Goal: Information Seeking & Learning: Learn about a topic

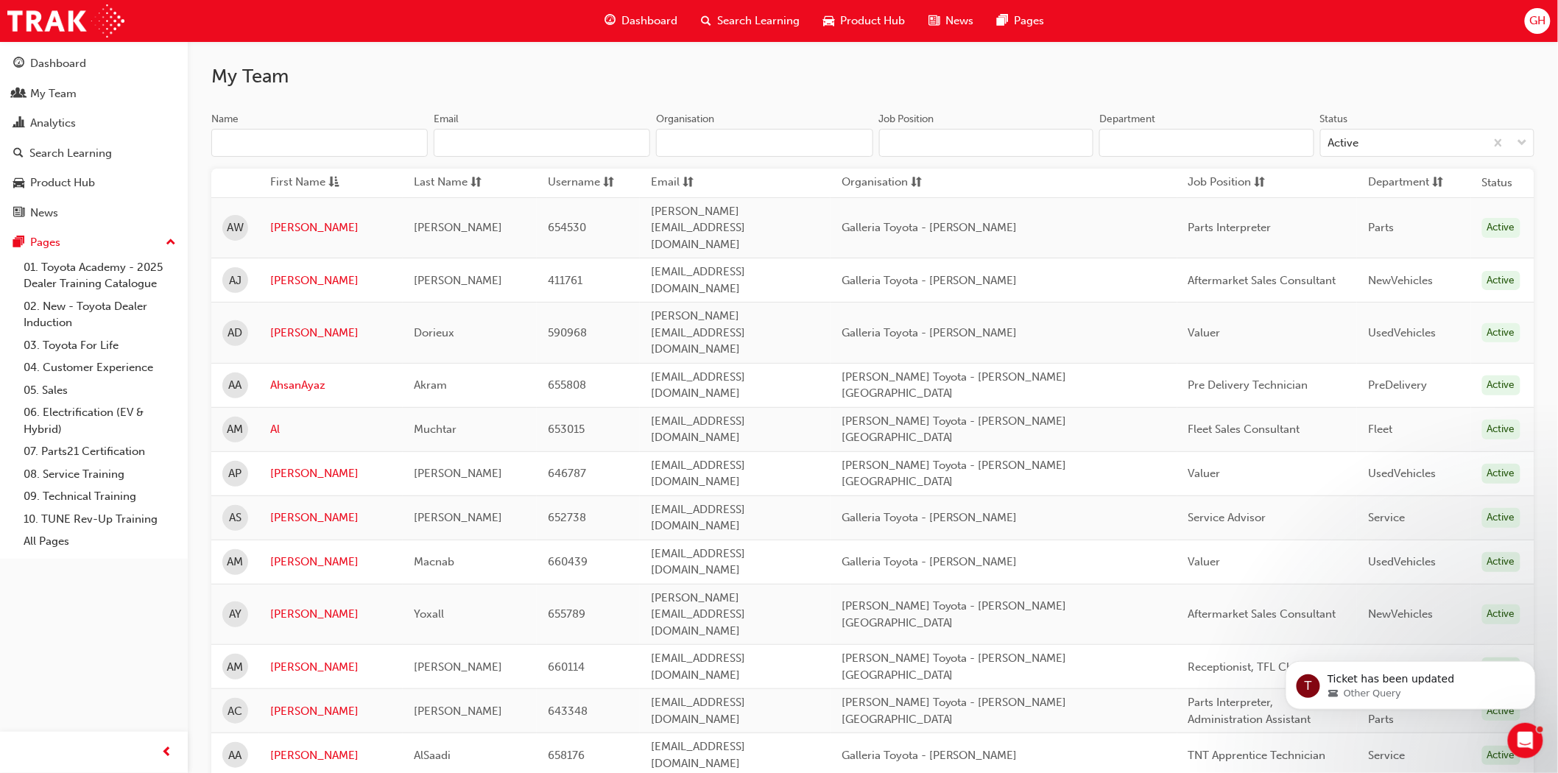
click at [245, 149] on input "Name" at bounding box center [319, 143] width 217 height 28
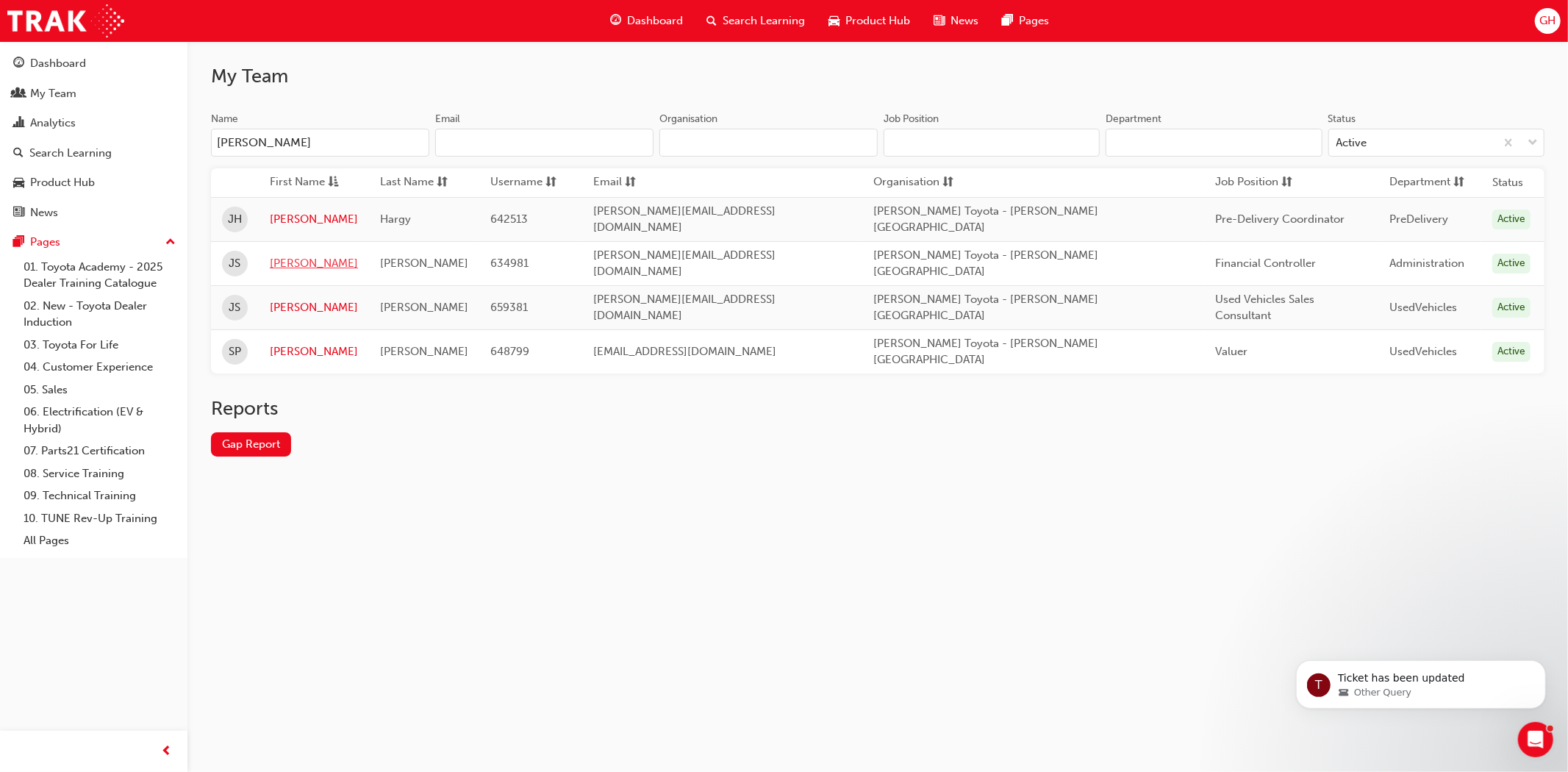
type input "[PERSON_NAME]"
click at [289, 259] on link "[PERSON_NAME]" at bounding box center [313, 264] width 88 height 17
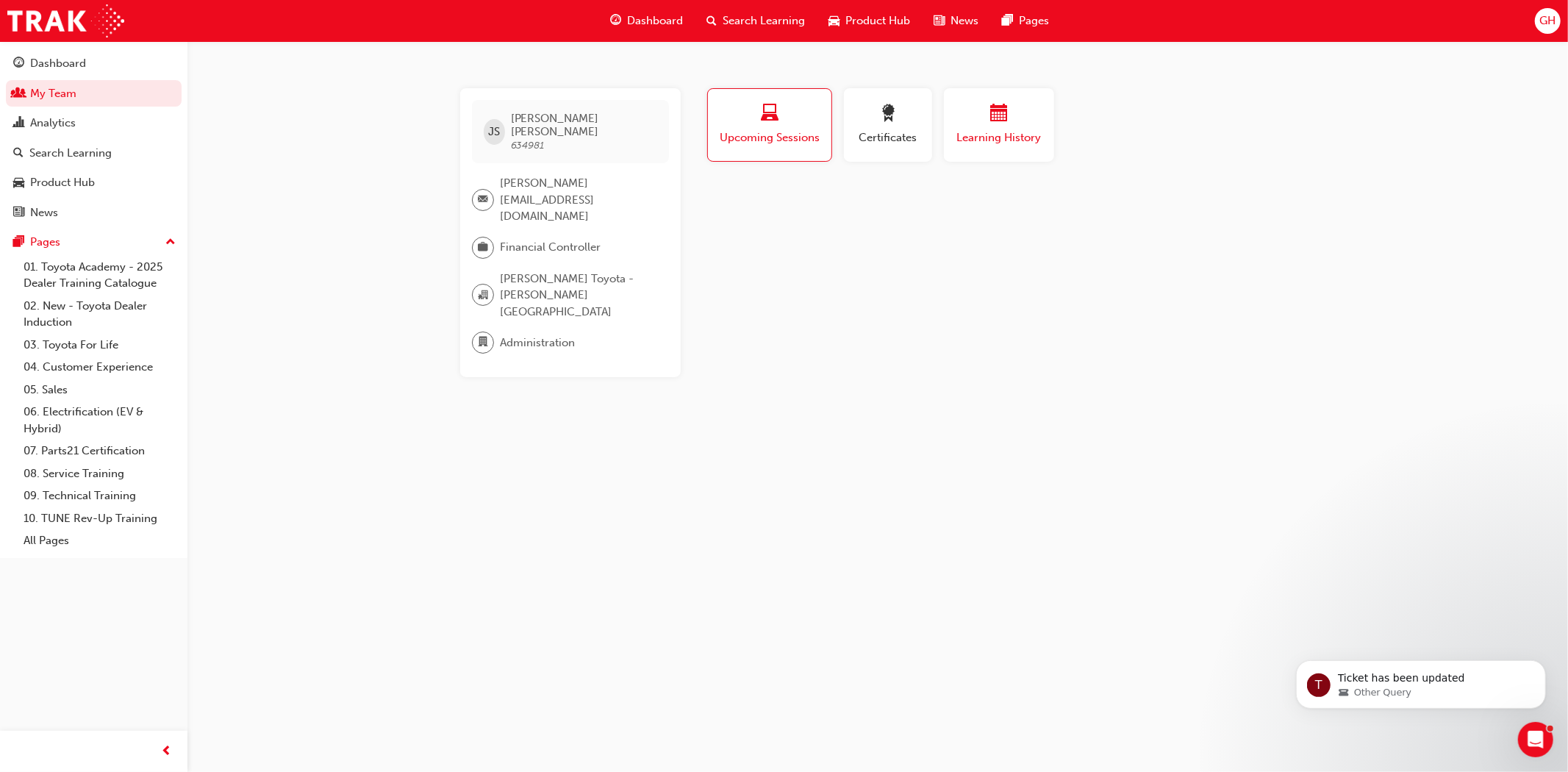
click at [1008, 133] on span "Learning History" at bounding box center [999, 138] width 88 height 17
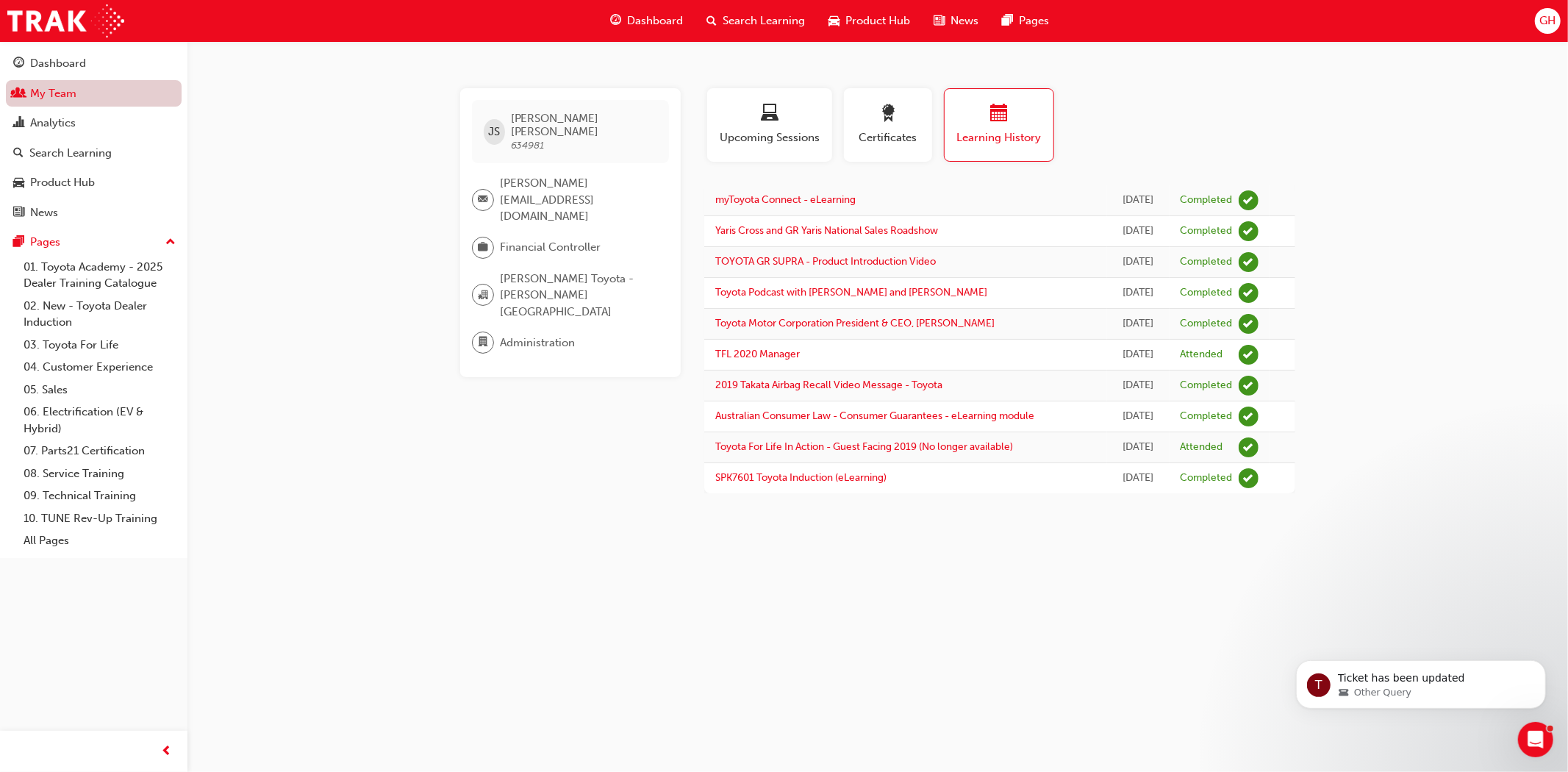
click at [66, 90] on link "My Team" at bounding box center [94, 93] width 176 height 27
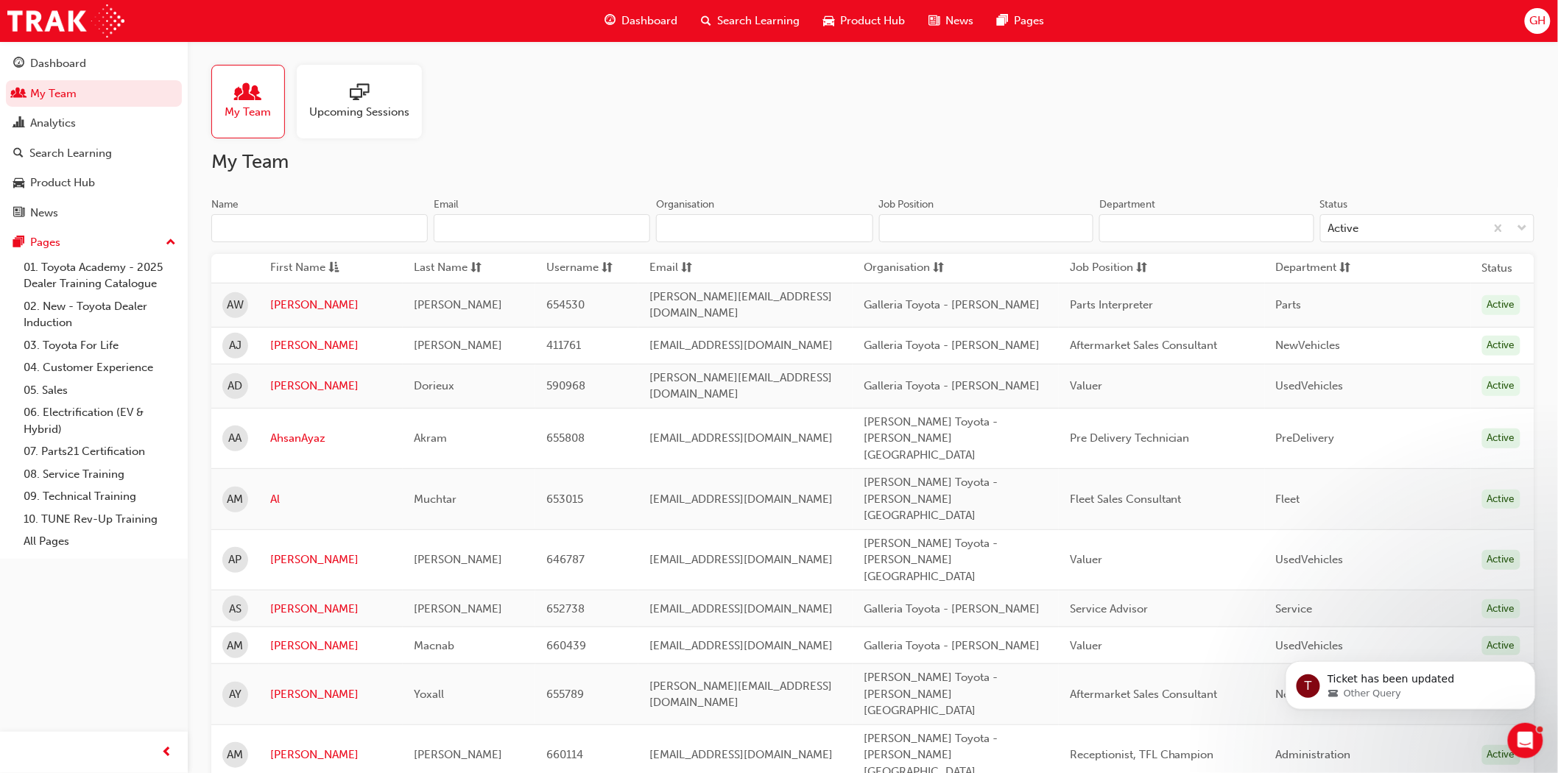
click at [281, 226] on input "Name" at bounding box center [319, 228] width 217 height 28
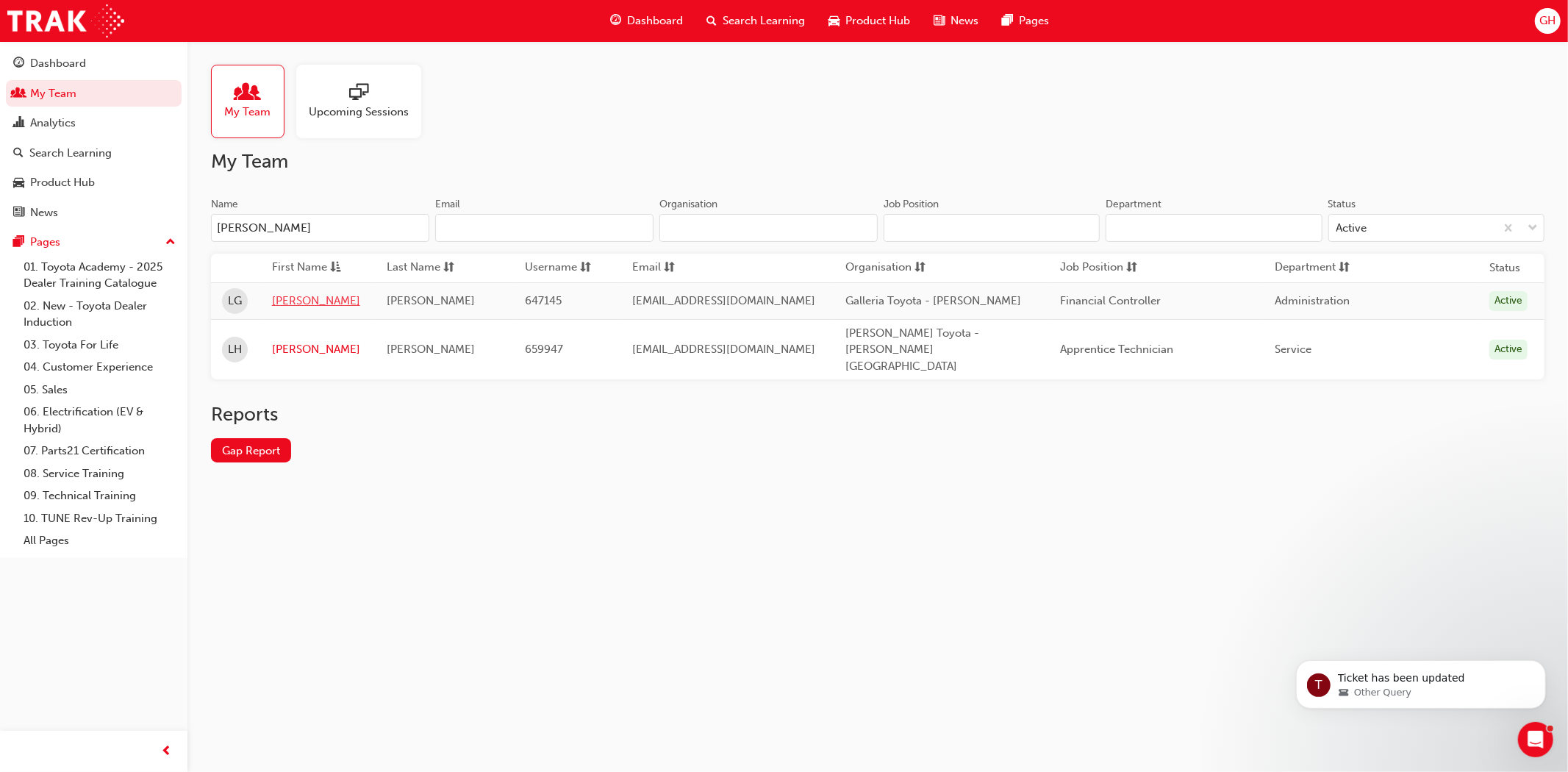
type input "[PERSON_NAME]"
click at [287, 298] on link "[PERSON_NAME]" at bounding box center [317, 301] width 93 height 17
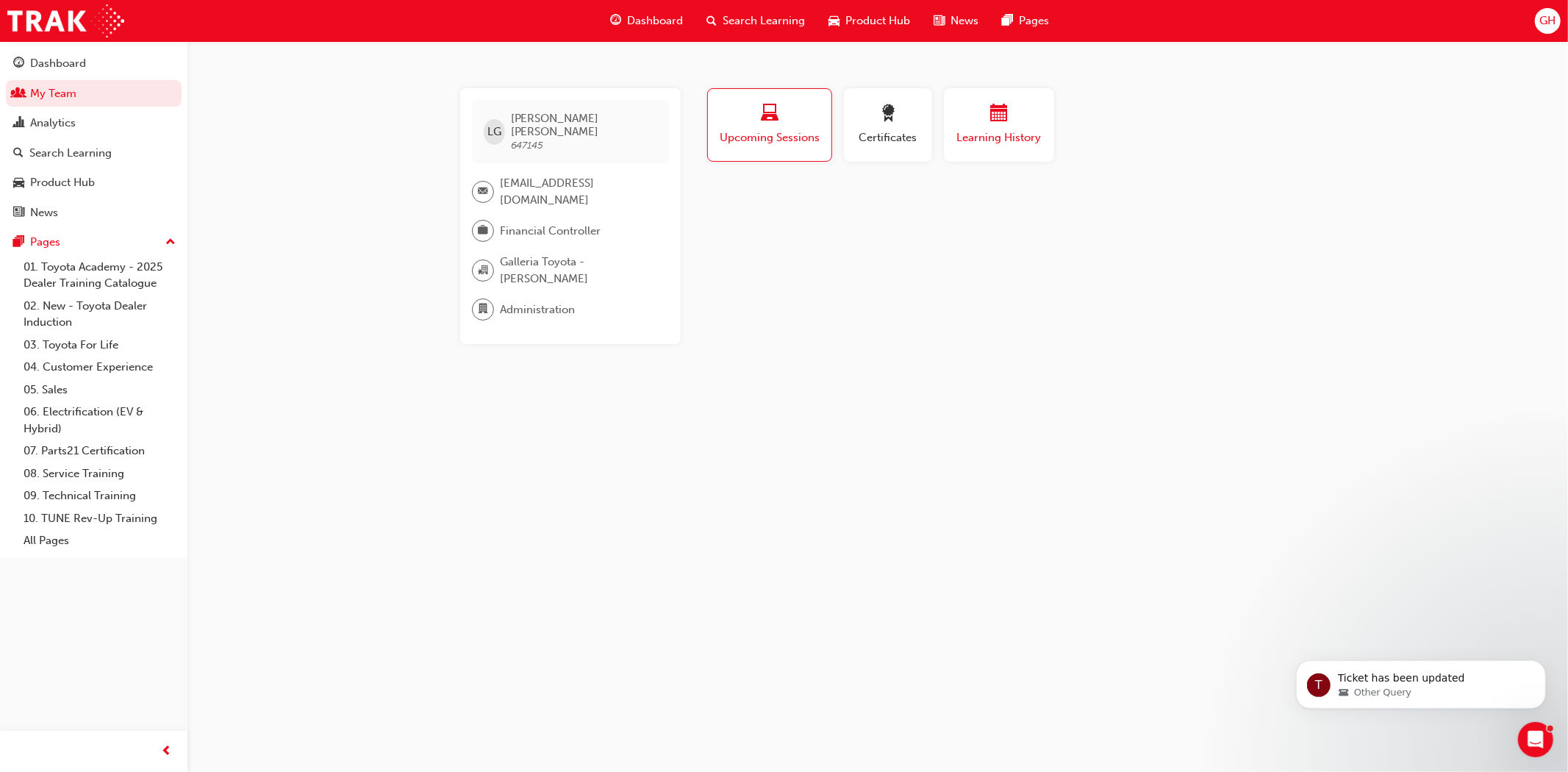
click at [966, 133] on span "Learning History" at bounding box center [999, 138] width 88 height 17
